Goal: Navigation & Orientation: Find specific page/section

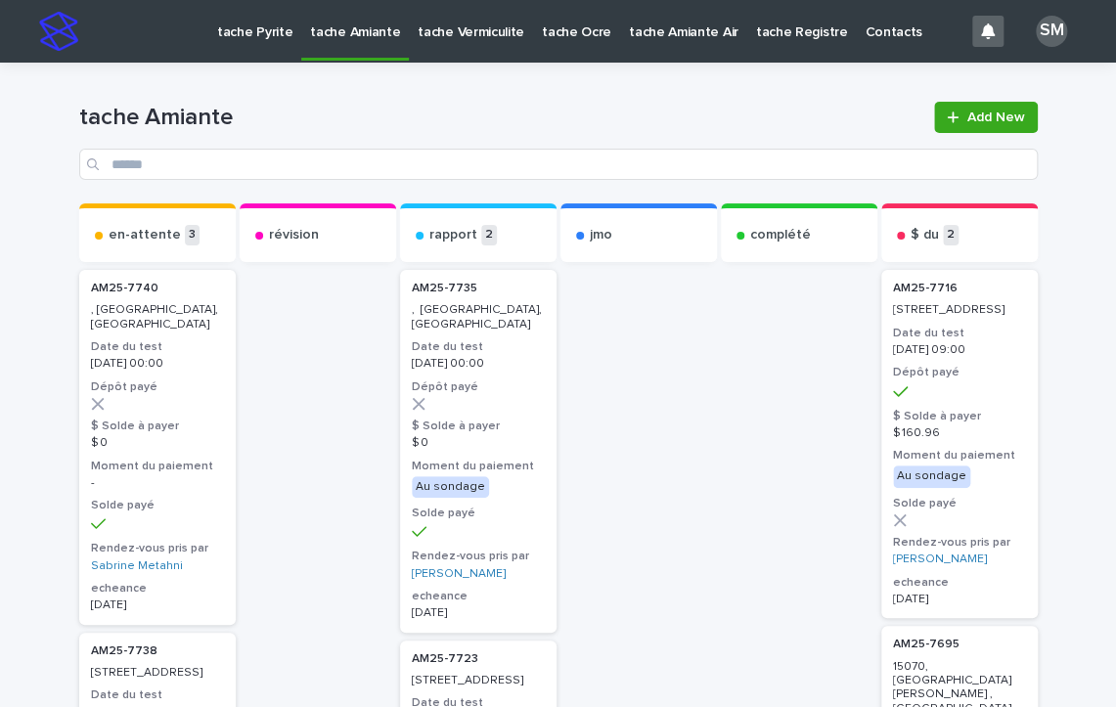
click at [269, 37] on p "tache Pyrite" at bounding box center [254, 20] width 75 height 41
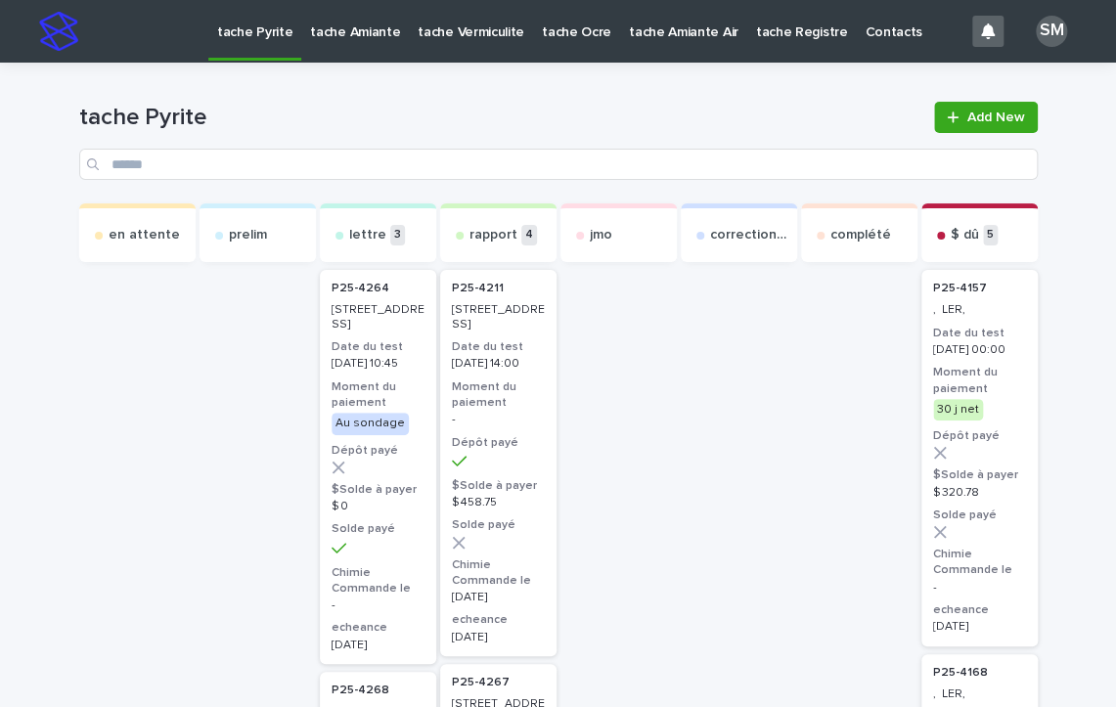
click at [349, 30] on p "tache Amiante" at bounding box center [355, 20] width 90 height 41
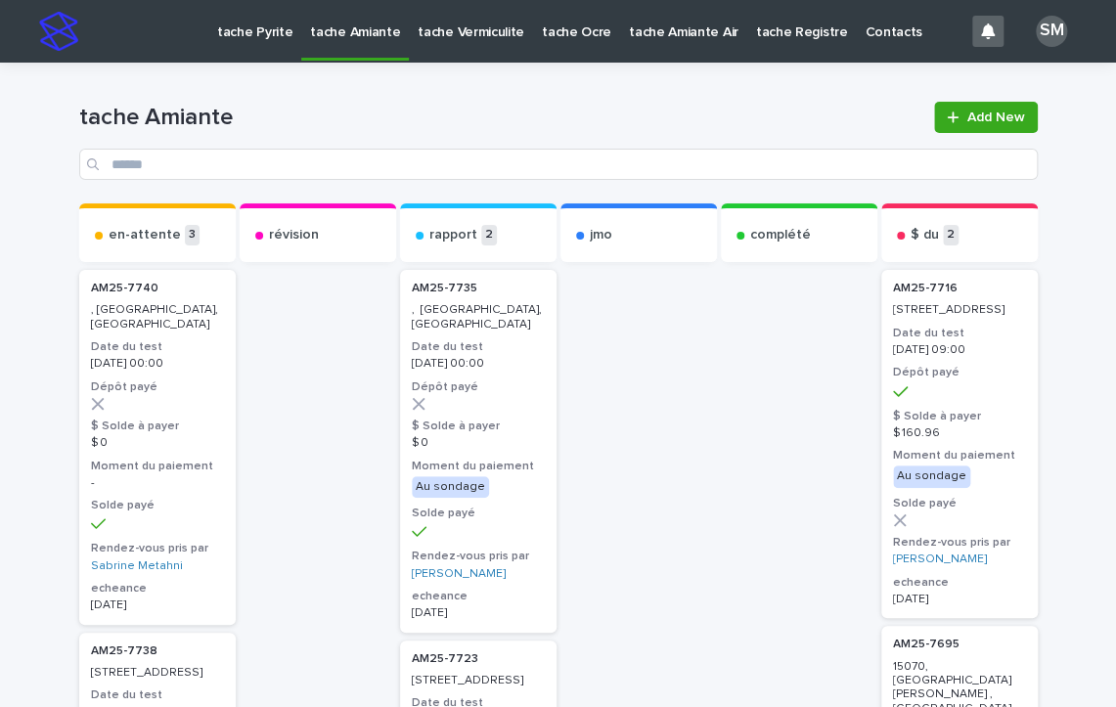
click at [437, 31] on p "tache Vermiculite" at bounding box center [471, 20] width 107 height 41
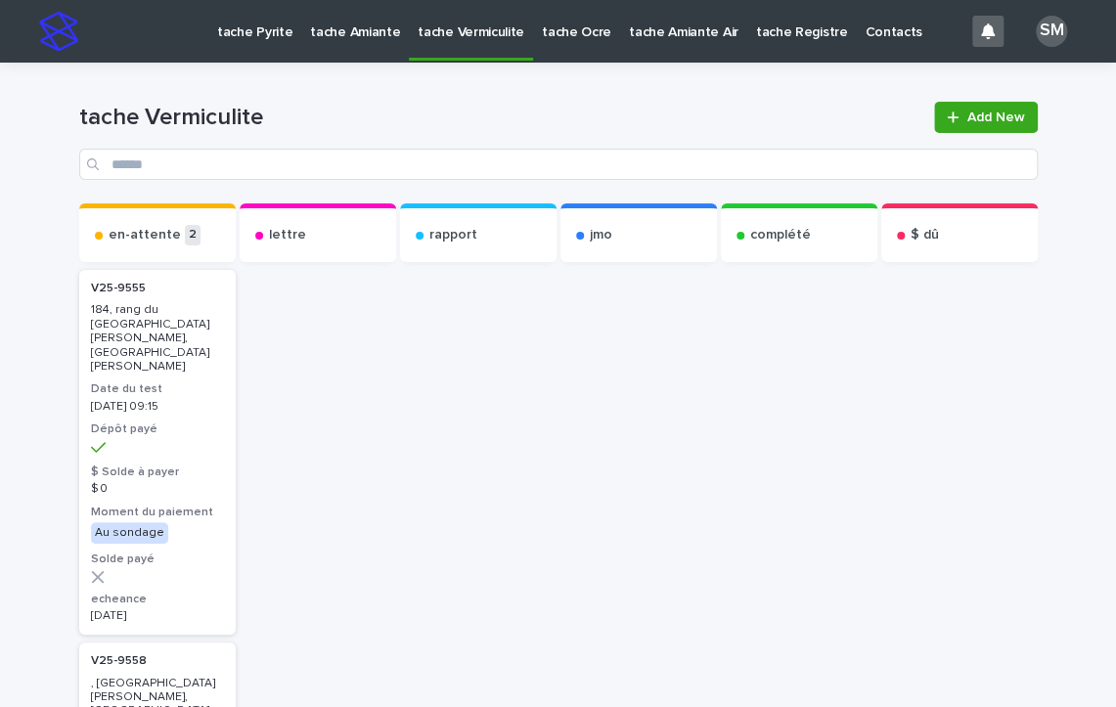
click at [249, 30] on p "tache Pyrite" at bounding box center [254, 20] width 75 height 41
